Goal: Check status: Check status

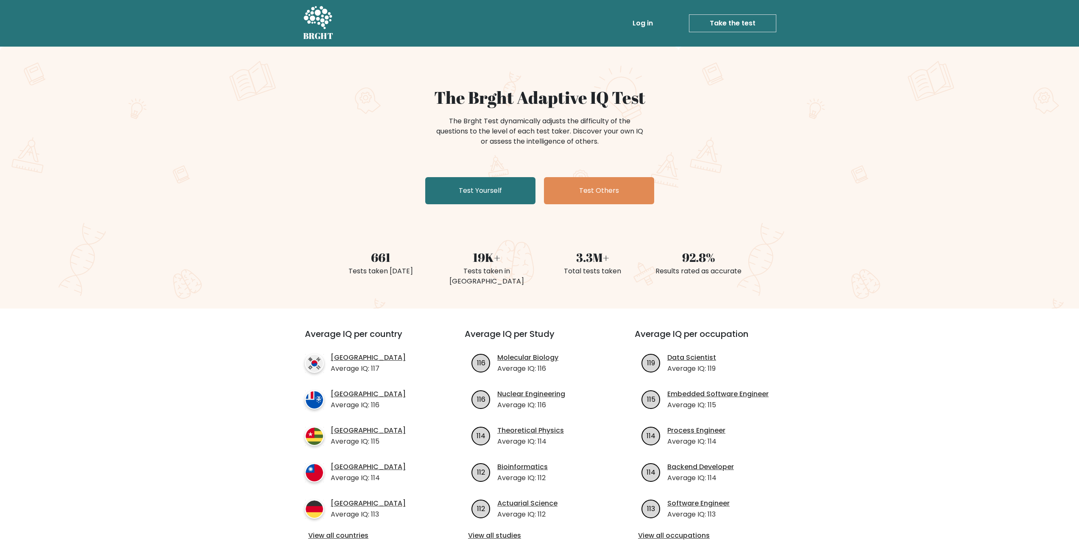
click at [636, 24] on link "Log in" at bounding box center [642, 23] width 27 height 17
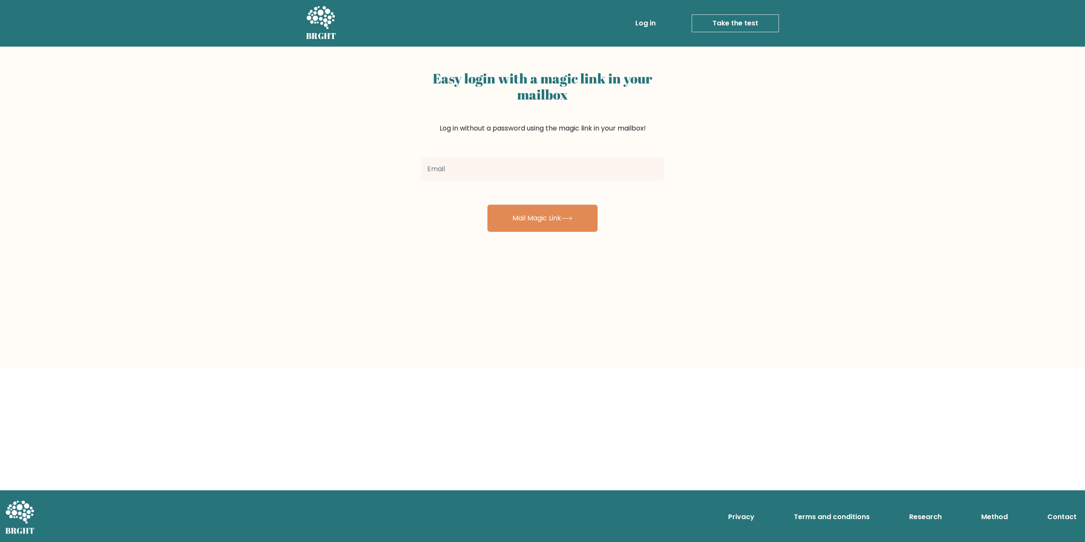
click at [483, 177] on input "email" at bounding box center [543, 169] width 244 height 24
type input "artekdarlius@gmail.com"
click at [521, 217] on button "Mail Magic Link" at bounding box center [543, 218] width 110 height 27
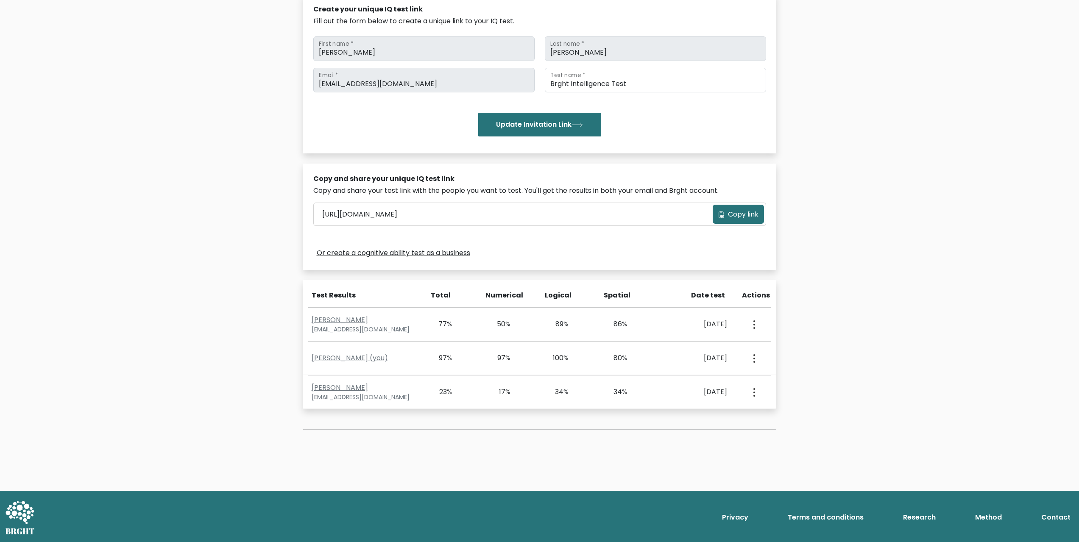
scroll to position [105, 0]
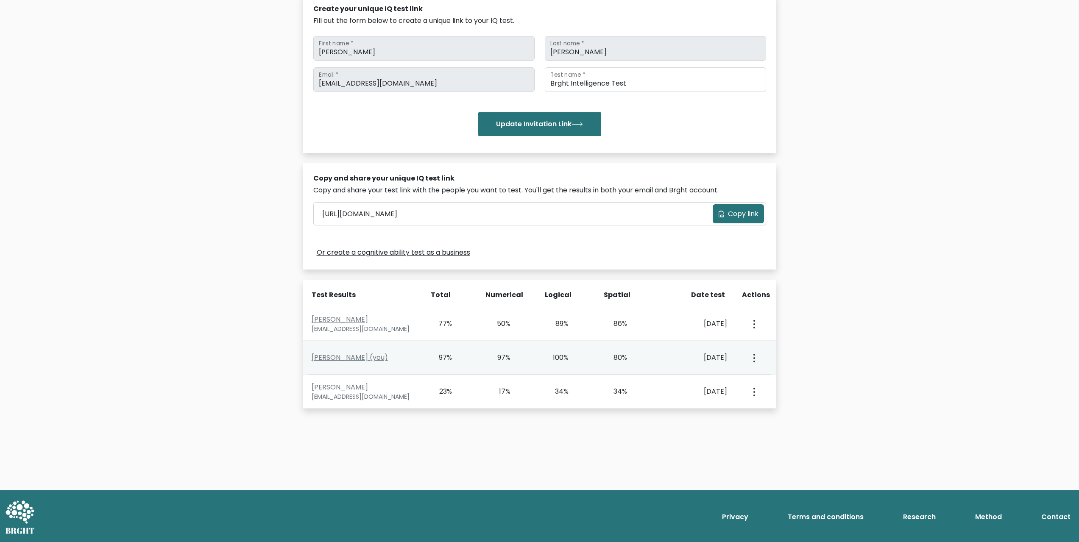
click at [755, 363] on button "button" at bounding box center [753, 358] width 7 height 26
click at [786, 379] on link "View Profile" at bounding box center [783, 383] width 67 height 14
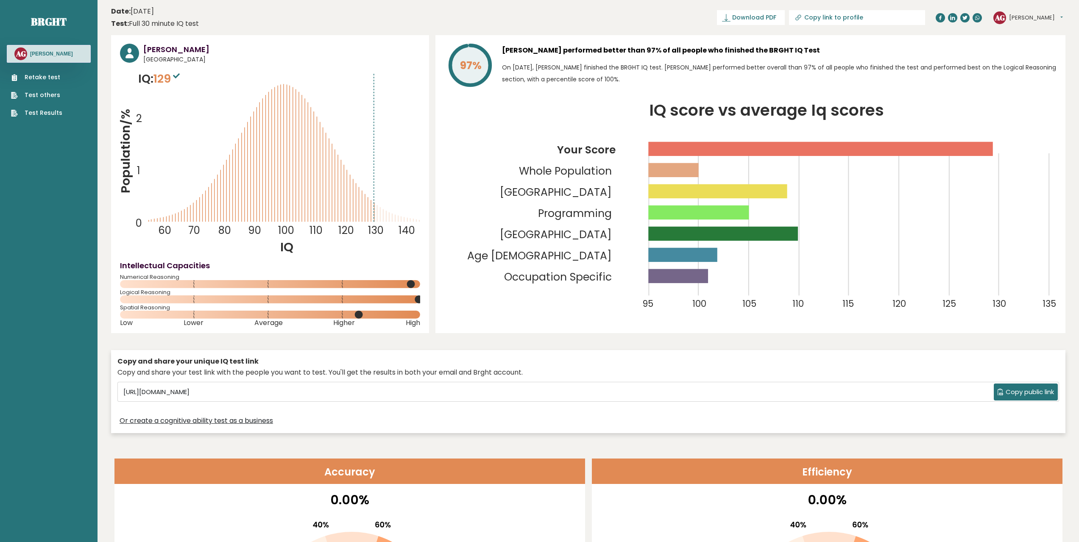
click at [784, 234] on rect at bounding box center [724, 234] width 150 height 14
click at [798, 265] on icon "IQ score vs average Iq scores 95 100 105 110 115 120 125 130 135 Your Score Who…" at bounding box center [750, 214] width 612 height 222
click at [791, 237] on rect at bounding box center [724, 234] width 150 height 14
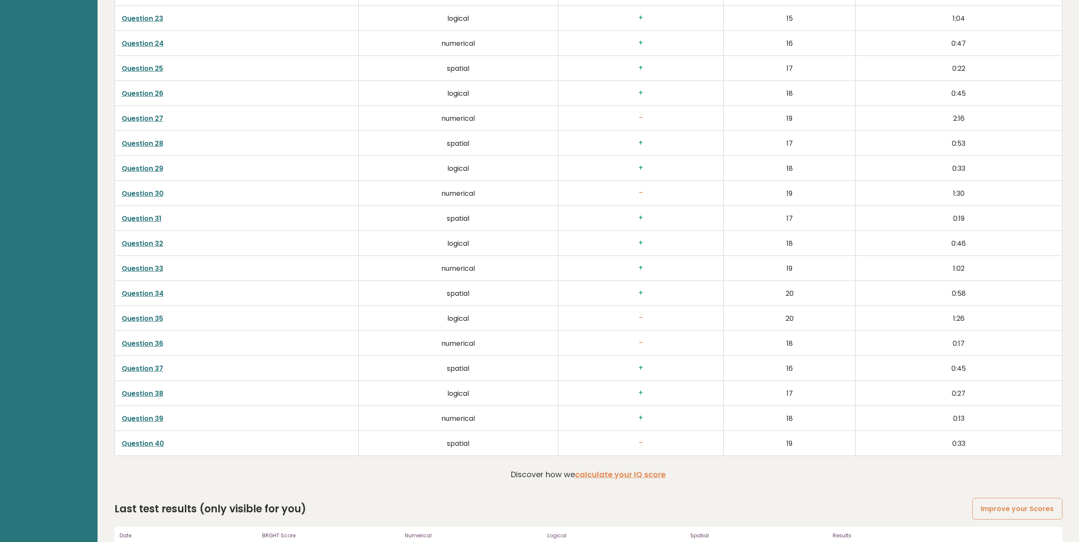
scroll to position [2208, 0]
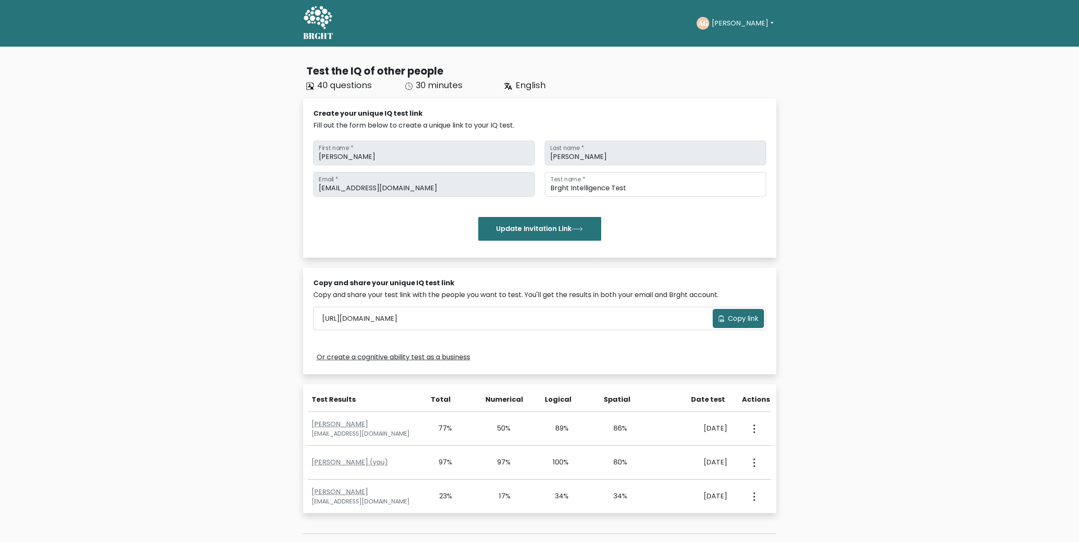
scroll to position [105, 0]
